Goal: Task Accomplishment & Management: Use online tool/utility

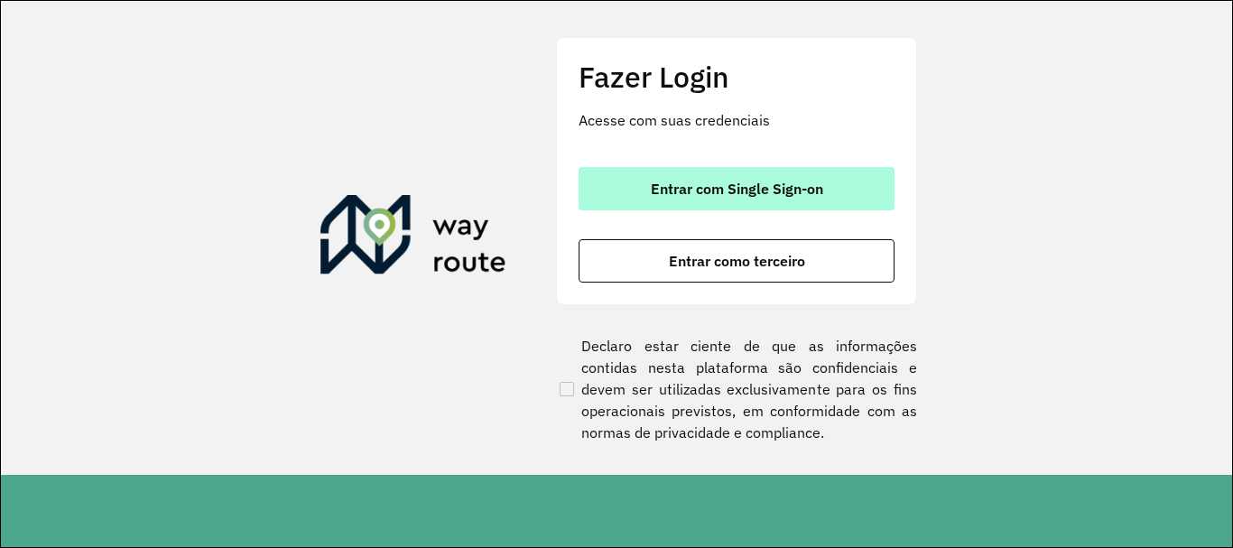
click at [726, 190] on span "Entrar com Single Sign-on" at bounding box center [737, 188] width 172 height 14
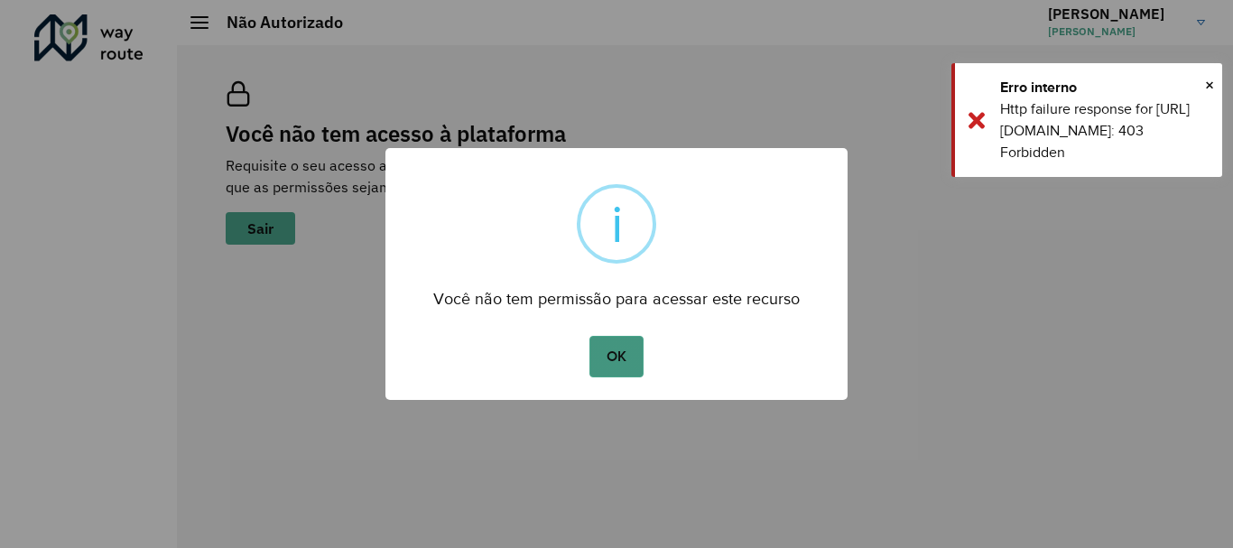
click at [622, 344] on button "OK" at bounding box center [616, 357] width 53 height 42
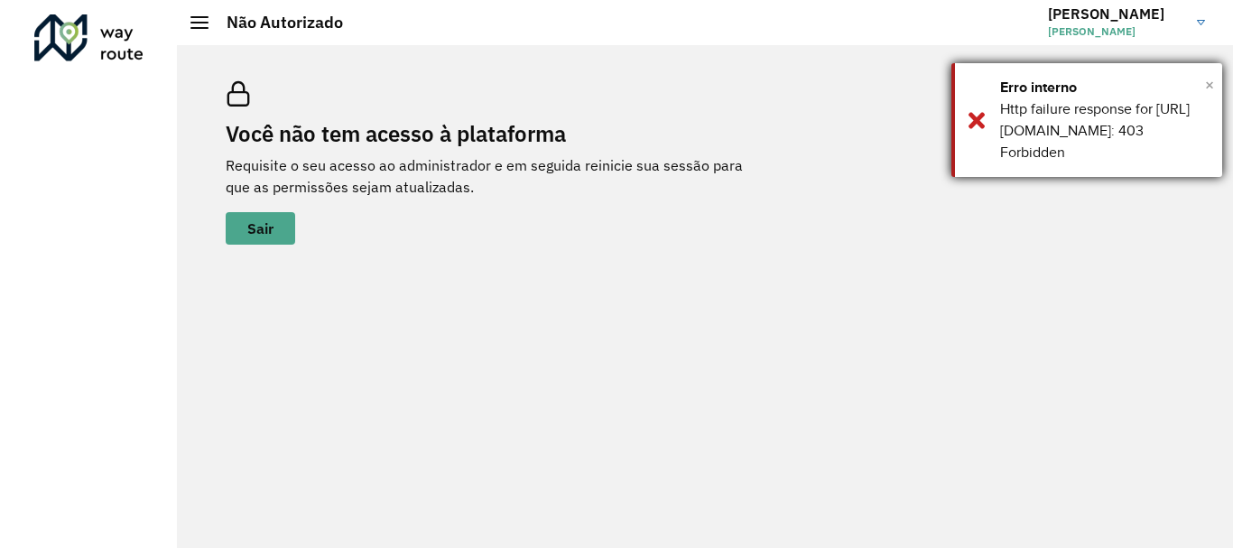
click at [1213, 85] on span "×" at bounding box center [1209, 84] width 9 height 27
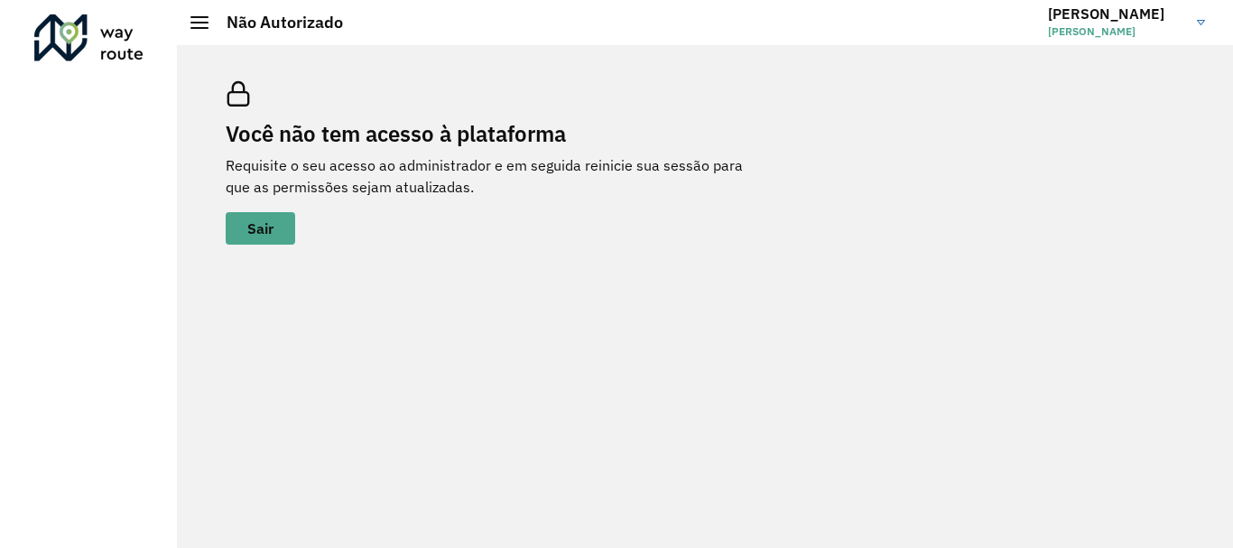
click at [1103, 30] on span "[PERSON_NAME]" at bounding box center [1115, 31] width 135 height 16
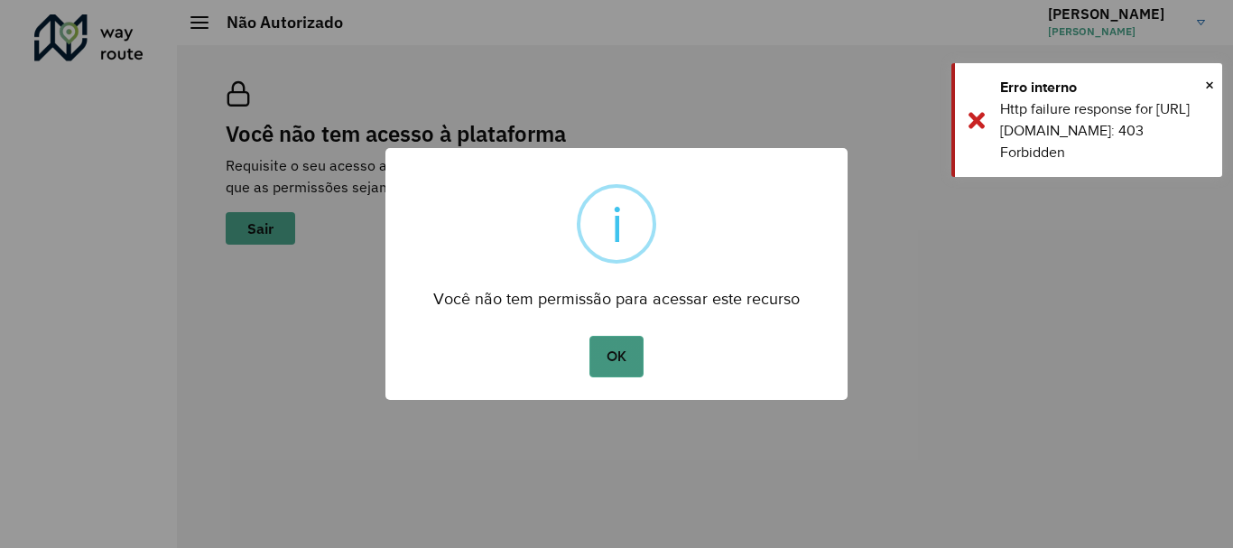
click at [616, 352] on button "OK" at bounding box center [616, 357] width 53 height 42
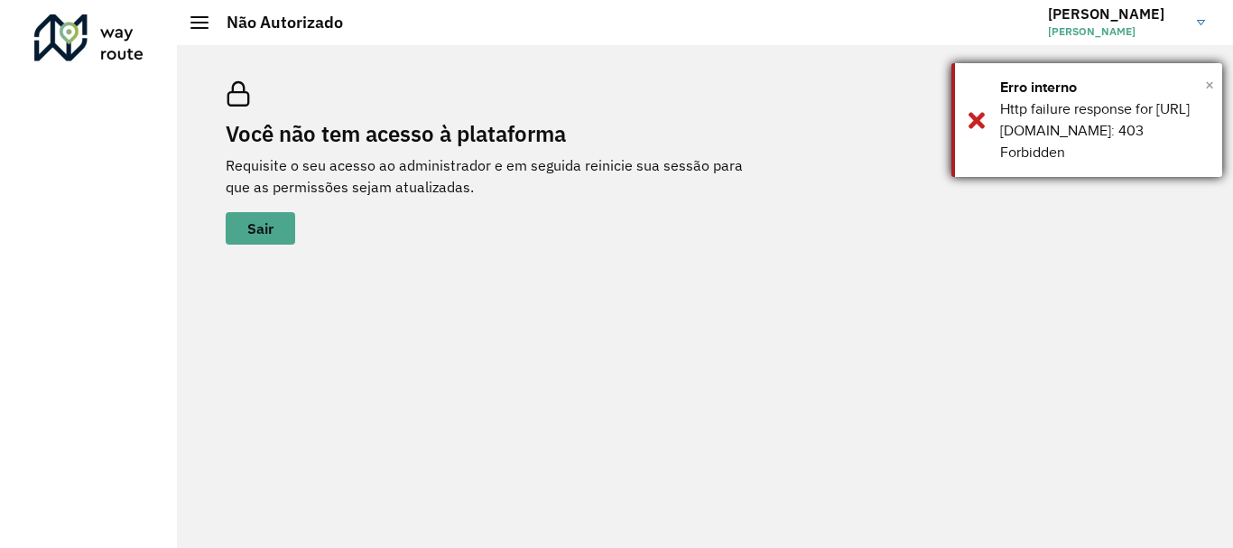
click at [1208, 88] on span "×" at bounding box center [1209, 84] width 9 height 27
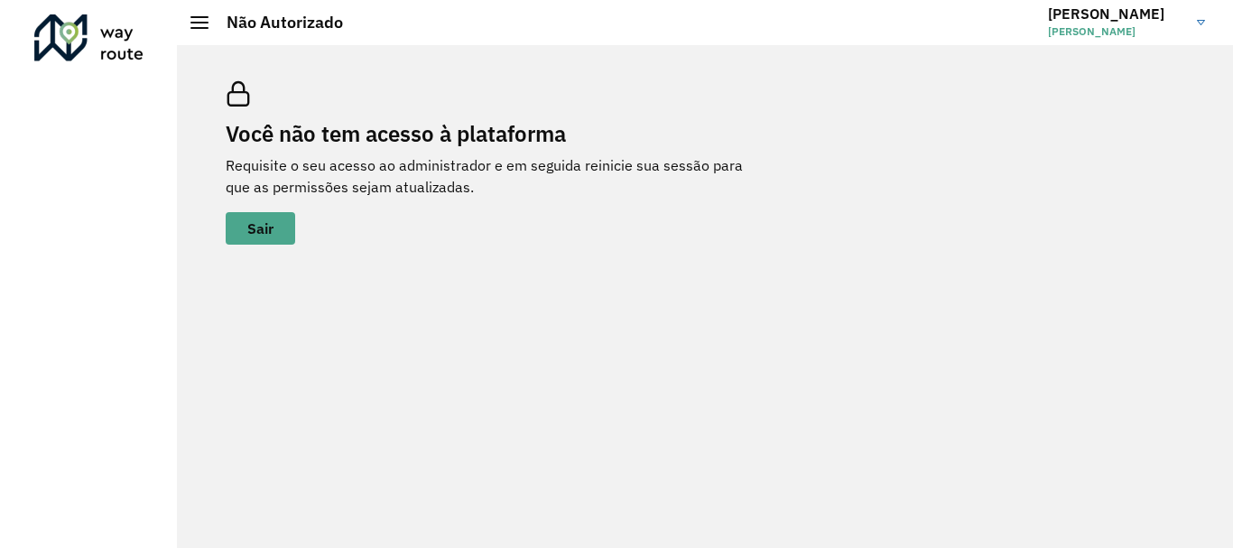
click at [1120, 40] on link "[PERSON_NAME]" at bounding box center [1133, 22] width 171 height 47
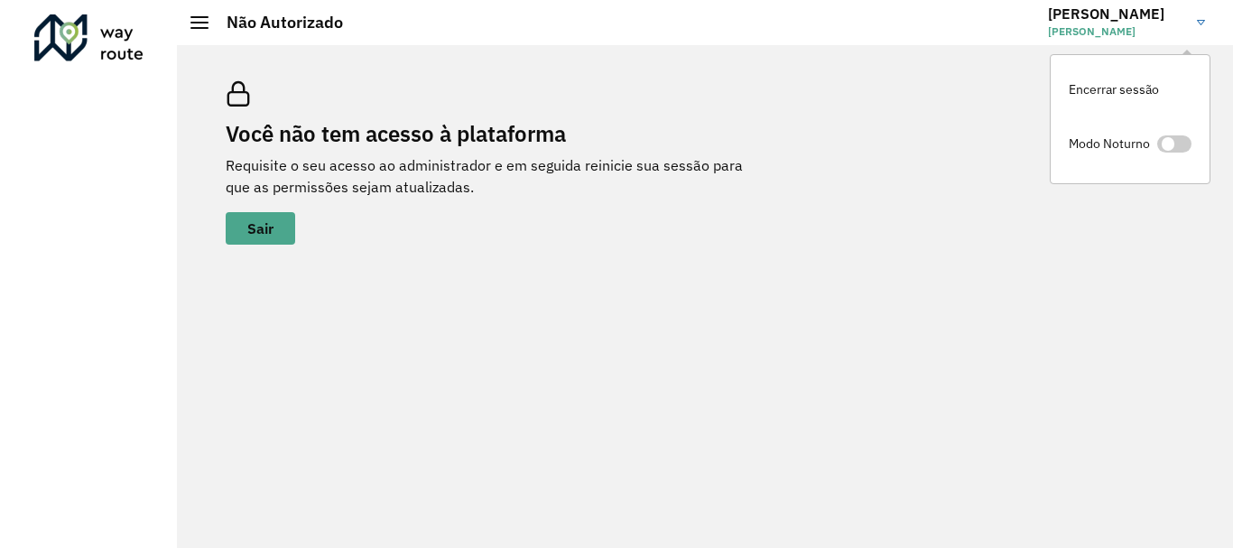
drag, startPoint x: 648, startPoint y: 112, endPoint x: 632, endPoint y: 113, distance: 16.3
click at [655, 114] on div "Você não tem acesso à plataforma Requisite o seu acesso ao administrador e em s…" at bounding box center [497, 162] width 542 height 163
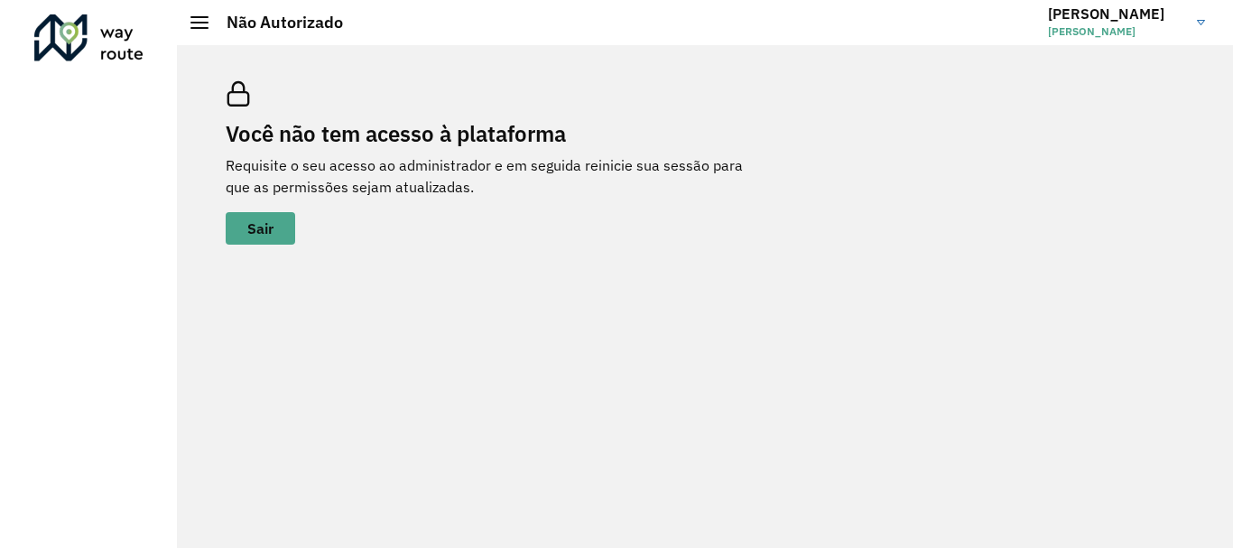
click at [757, 28] on hb-header "Não Autorizado Jorge Jorge Mario Da Silva Encerrar sessão Modo Noturno" at bounding box center [705, 22] width 1056 height 45
click at [581, 294] on div "Você não tem acesso à plataforma Requisite o seu acesso ao administrador e em s…" at bounding box center [705, 296] width 1056 height 503
click at [583, 25] on hb-header "Não Autorizado Jorge Jorge Mario Da Silva Encerrar sessão Modo Noturno" at bounding box center [705, 22] width 1056 height 45
click at [1082, 48] on div "Você não tem acesso à plataforma Requisite o seu acesso ao administrador e em s…" at bounding box center [705, 296] width 1056 height 503
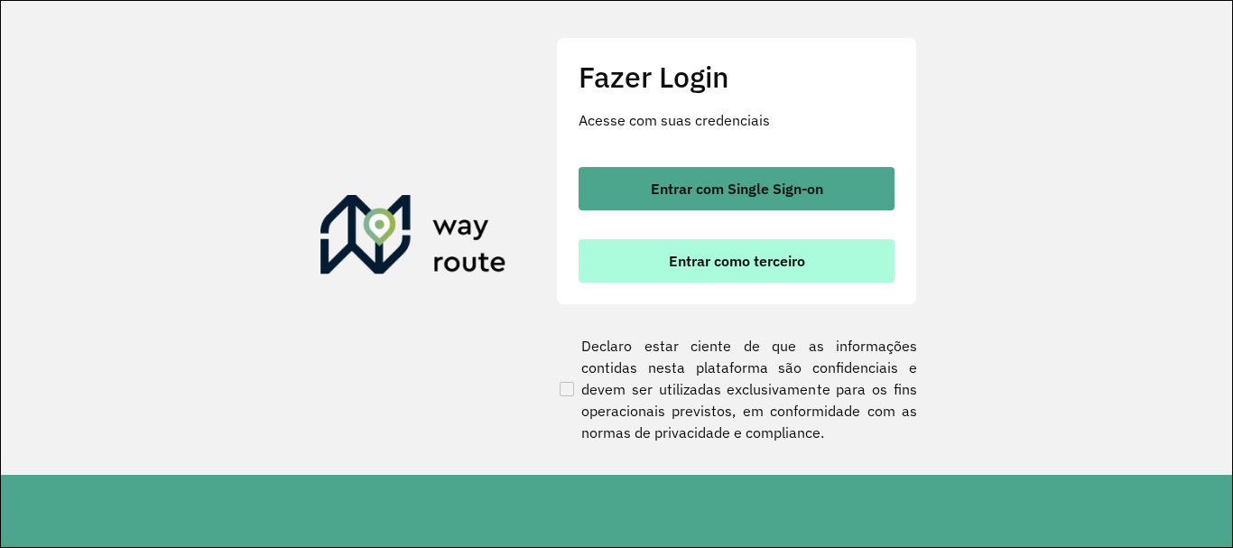
click at [734, 262] on span "Entrar como terceiro" at bounding box center [737, 261] width 136 height 14
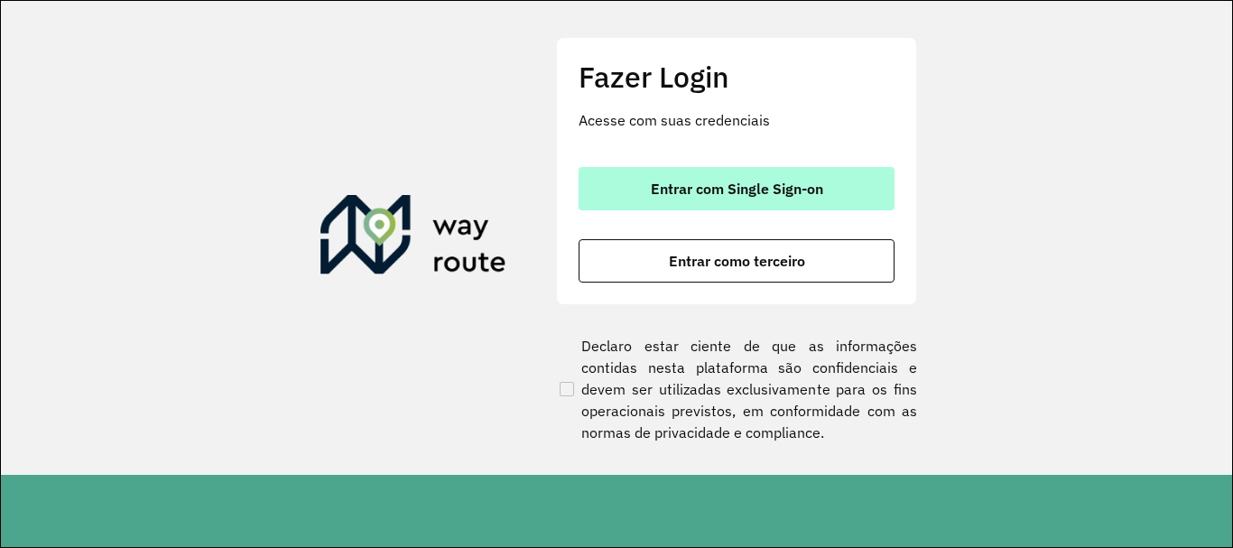
click at [675, 195] on span "Entrar com Single Sign-on" at bounding box center [737, 188] width 172 height 14
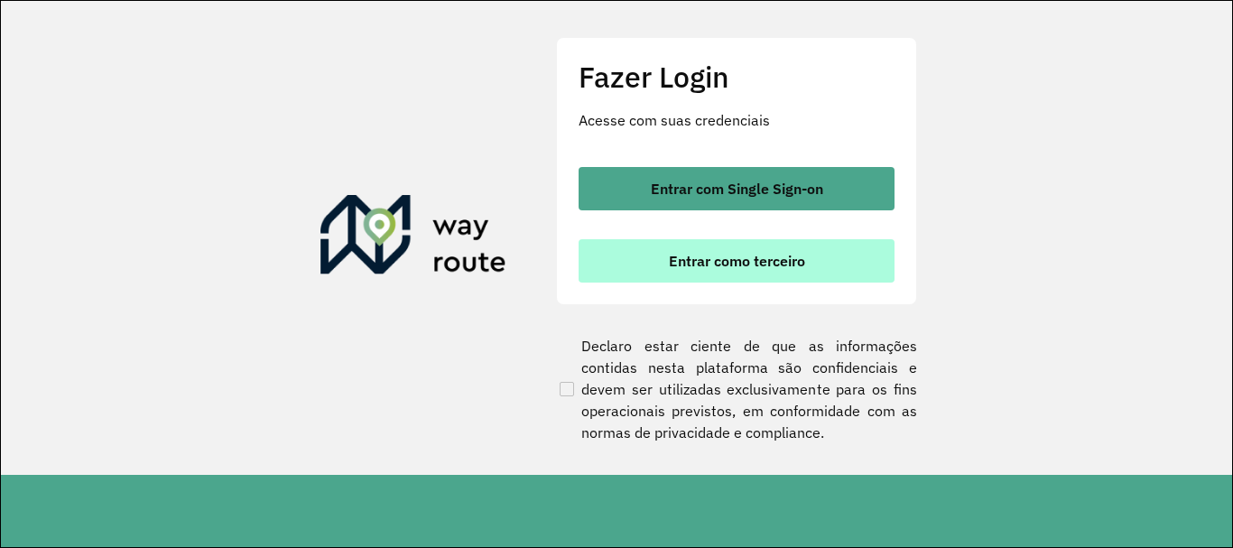
click at [720, 258] on span "Entrar como terceiro" at bounding box center [737, 261] width 136 height 14
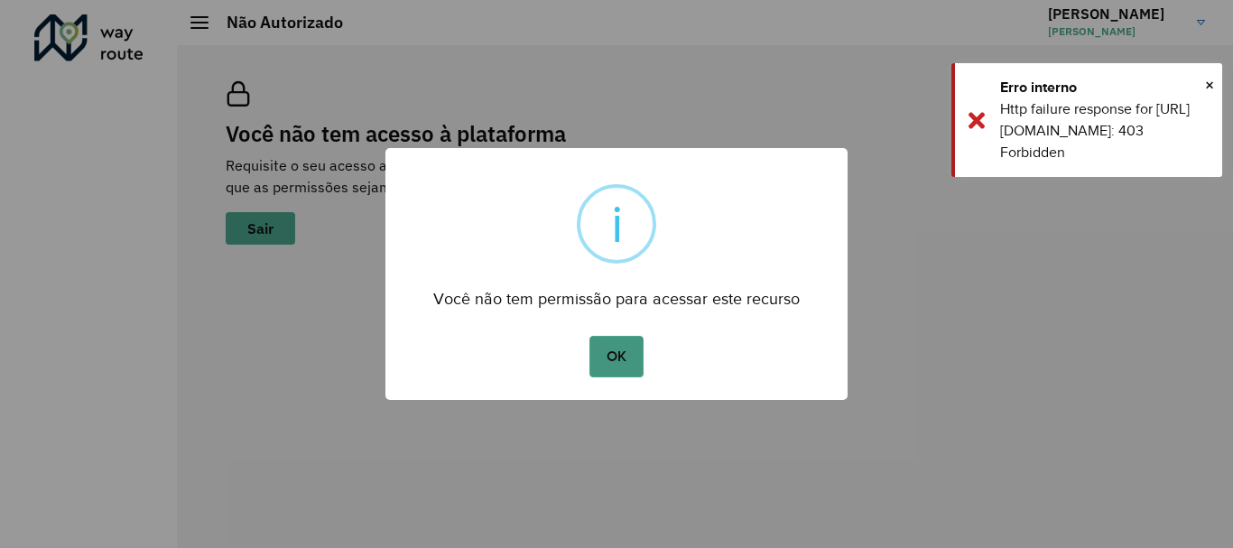
click at [621, 364] on button "OK" at bounding box center [616, 357] width 53 height 42
